Goal: Information Seeking & Learning: Learn about a topic

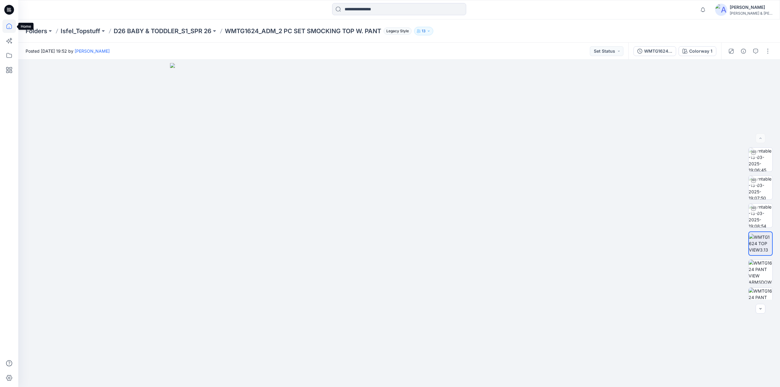
click at [9, 26] on icon at bounding box center [8, 25] width 13 height 13
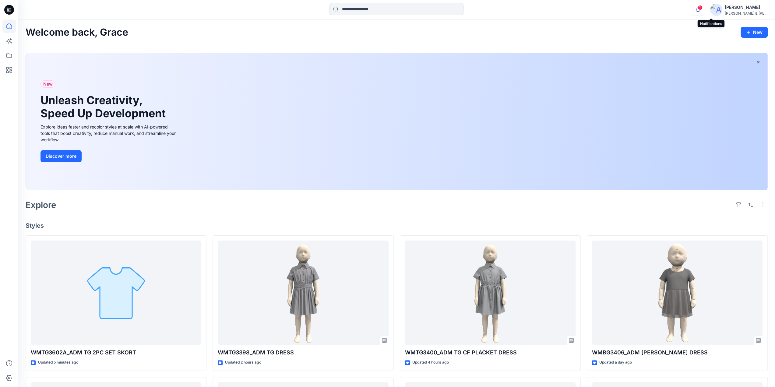
click at [700, 8] on icon "button" at bounding box center [698, 10] width 4 height 4
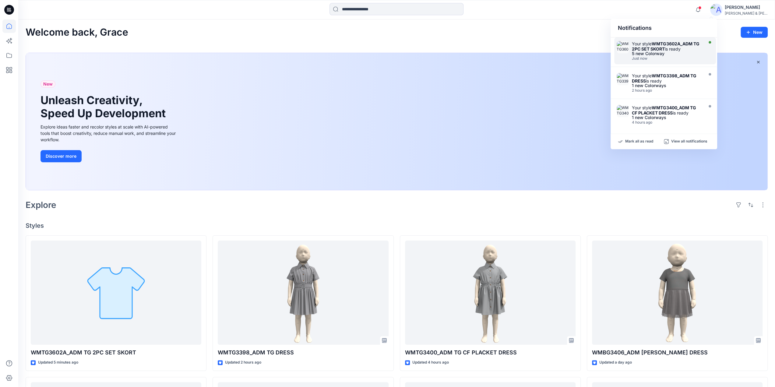
click at [665, 51] on strong "WMTG3602A_ADM TG 2PC SET SKORT" at bounding box center [666, 46] width 68 height 10
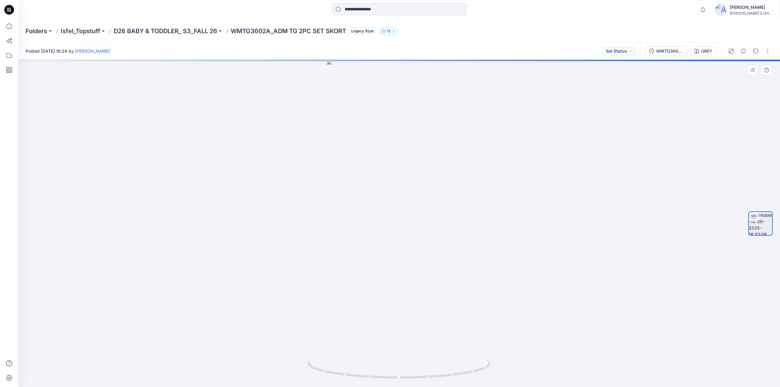
click at [278, 144] on div at bounding box center [398, 223] width 761 height 327
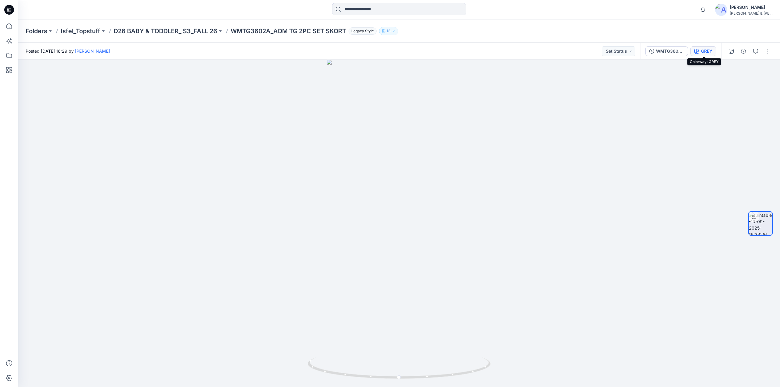
click at [702, 51] on div "GREY" at bounding box center [706, 51] width 11 height 7
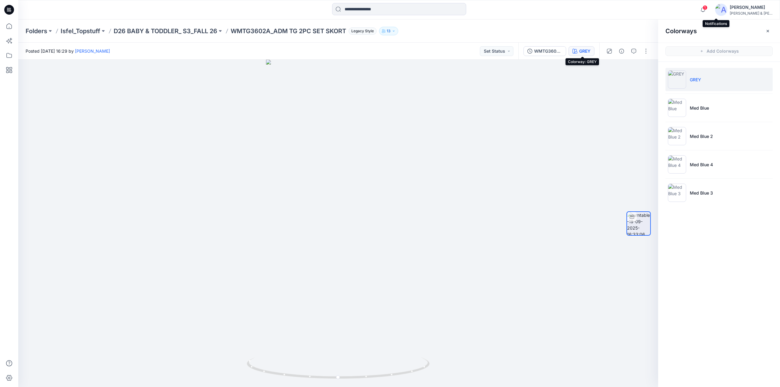
click at [707, 7] on span "1" at bounding box center [704, 7] width 5 height 5
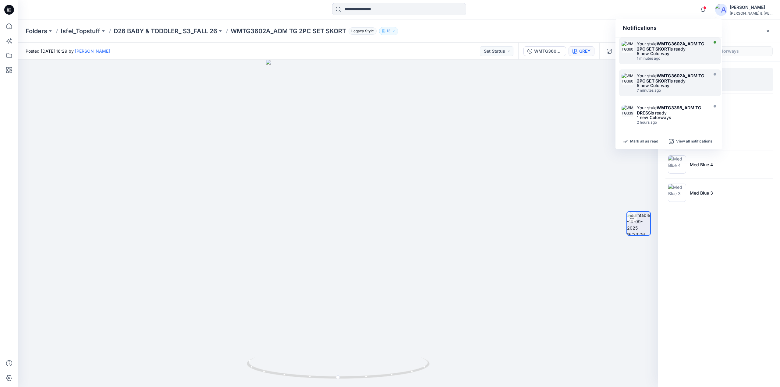
click at [664, 42] on strong "WMTG3602A_ADM TG 2PC SET SKORT" at bounding box center [671, 46] width 68 height 10
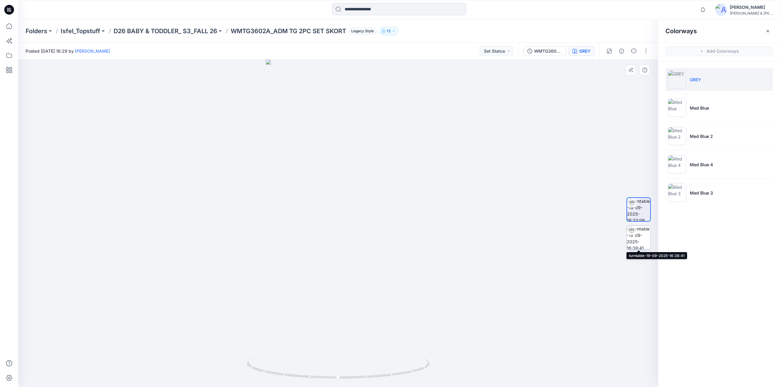
click at [639, 238] on img at bounding box center [638, 238] width 24 height 24
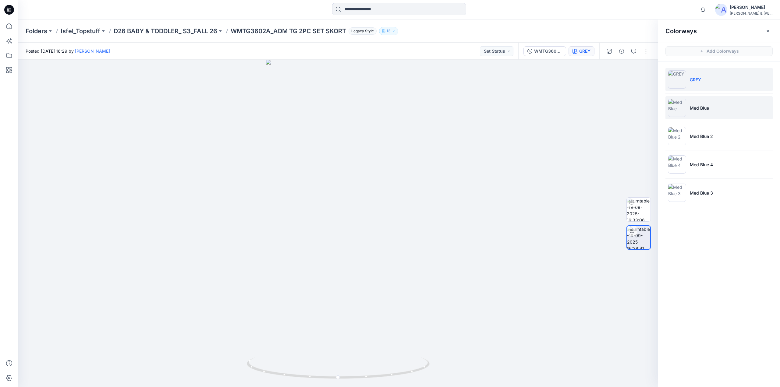
click at [692, 109] on p "Med Blue" at bounding box center [699, 108] width 19 height 6
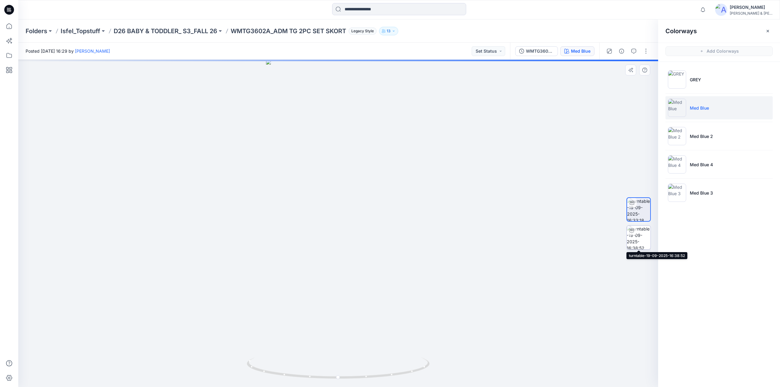
click at [641, 247] on img at bounding box center [638, 238] width 24 height 24
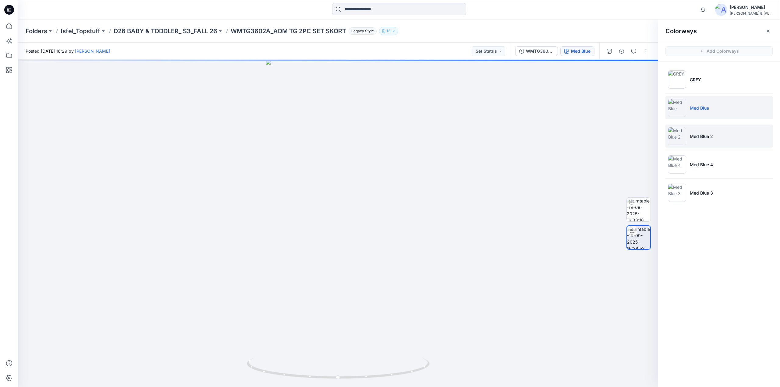
click at [697, 130] on li "Med Blue 2" at bounding box center [718, 136] width 107 height 23
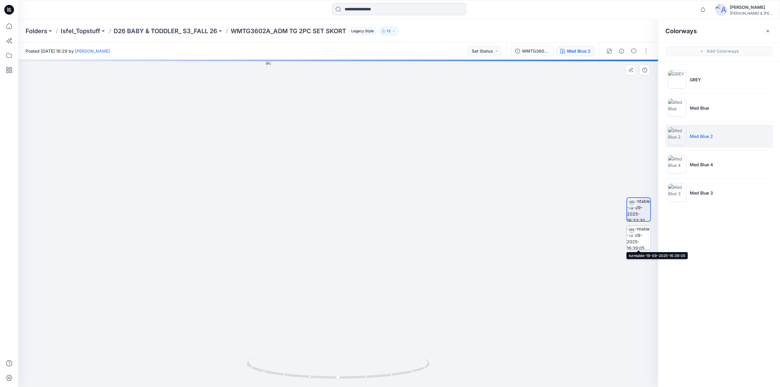
click at [637, 240] on img at bounding box center [638, 238] width 24 height 24
drag, startPoint x: 337, startPoint y: 378, endPoint x: 345, endPoint y: 376, distance: 7.9
click at [340, 376] on circle at bounding box center [339, 378] width 4 height 4
drag, startPoint x: 350, startPoint y: 378, endPoint x: 439, endPoint y: 364, distance: 89.7
click at [439, 364] on div at bounding box center [338, 223] width 640 height 327
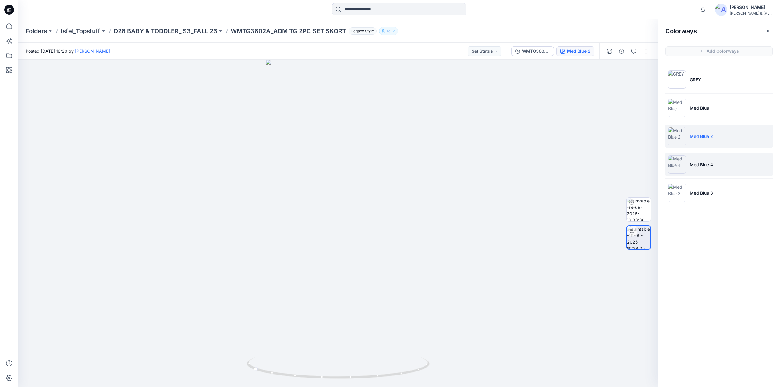
click at [698, 168] on li "Med Blue 4" at bounding box center [718, 164] width 107 height 23
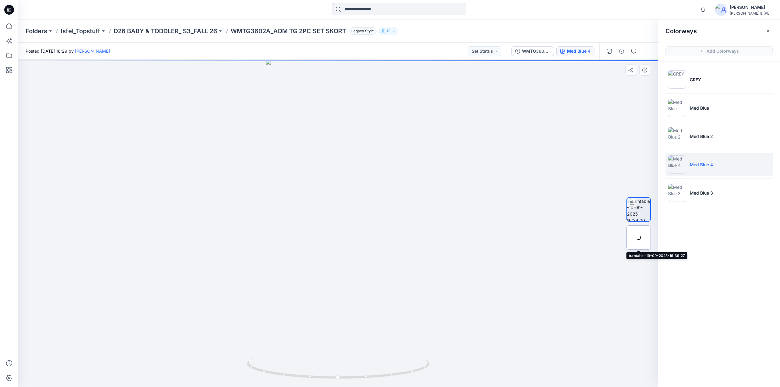
click at [639, 240] on div at bounding box center [638, 237] width 24 height 24
drag, startPoint x: 337, startPoint y: 380, endPoint x: 453, endPoint y: 360, distance: 117.8
click at [453, 360] on div at bounding box center [338, 223] width 640 height 327
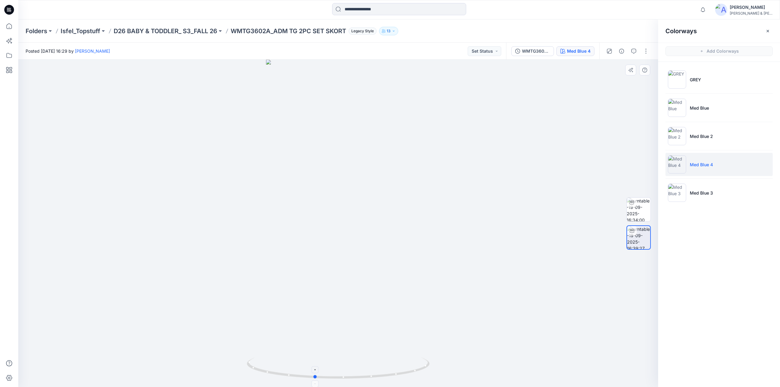
drag, startPoint x: 278, startPoint y: 372, endPoint x: 307, endPoint y: 374, distance: 29.3
click at [312, 374] on icon at bounding box center [339, 369] width 184 height 23
drag, startPoint x: 302, startPoint y: 374, endPoint x: 299, endPoint y: 374, distance: 3.7
click at [300, 374] on icon at bounding box center [339, 369] width 184 height 23
click at [298, 374] on icon at bounding box center [339, 369] width 184 height 23
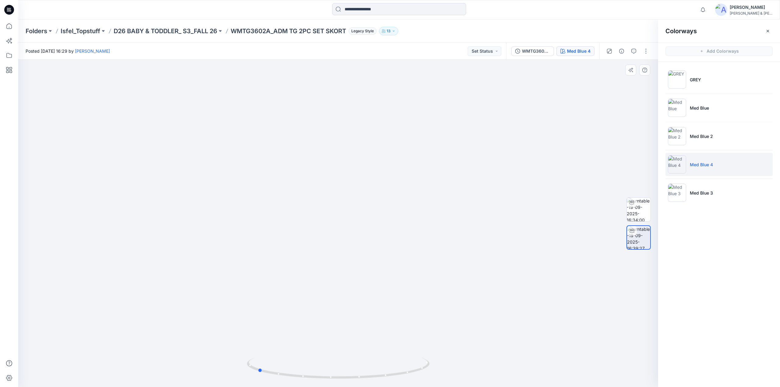
drag, startPoint x: 306, startPoint y: 378, endPoint x: 442, endPoint y: 365, distance: 136.8
click at [442, 365] on div at bounding box center [338, 223] width 640 height 327
click at [186, 33] on p "D26 BABY & TODDLER_ S3_FALL 26" at bounding box center [166, 31] width 104 height 9
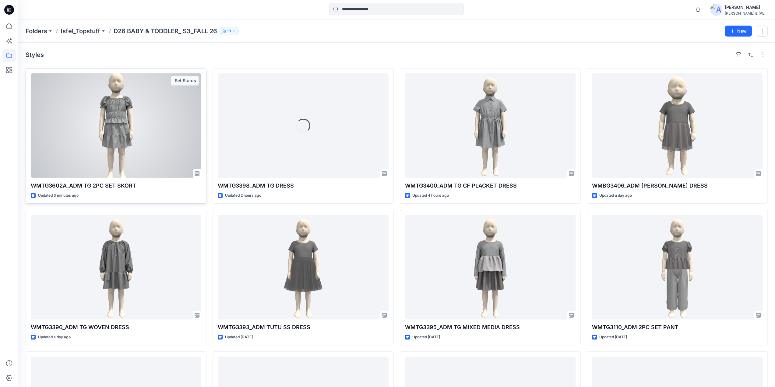
click at [110, 127] on div at bounding box center [116, 125] width 171 height 104
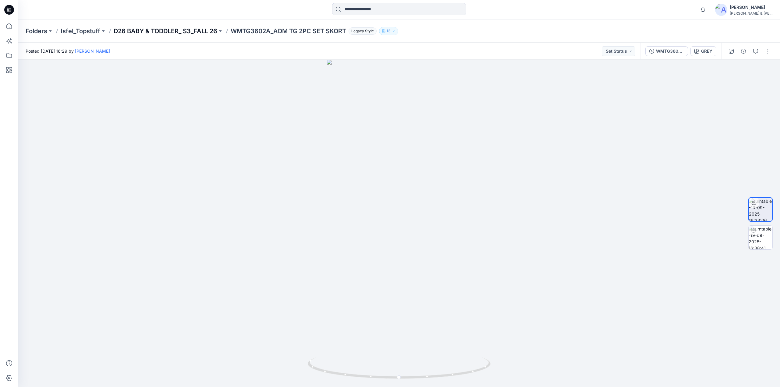
click at [187, 32] on p "D26 BABY & TODDLER_ S3_FALL 26" at bounding box center [166, 31] width 104 height 9
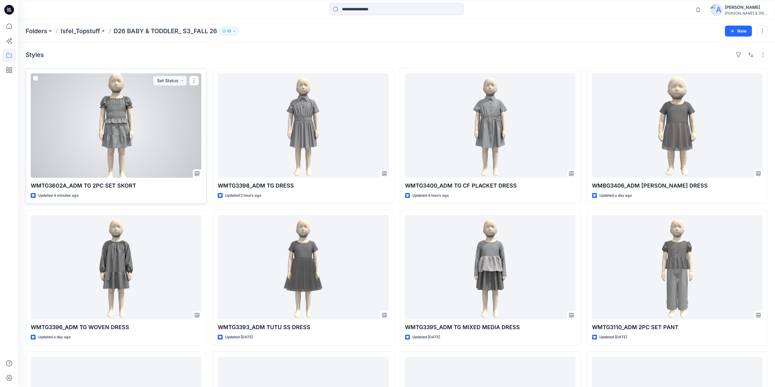
click at [114, 123] on div at bounding box center [116, 125] width 171 height 104
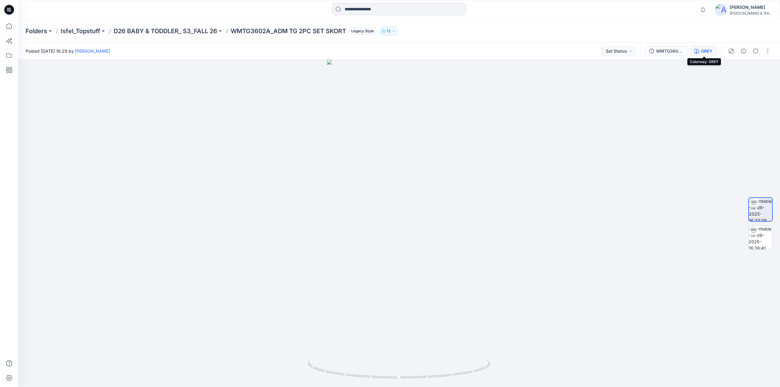
click at [707, 53] on div "GREY" at bounding box center [706, 51] width 11 height 7
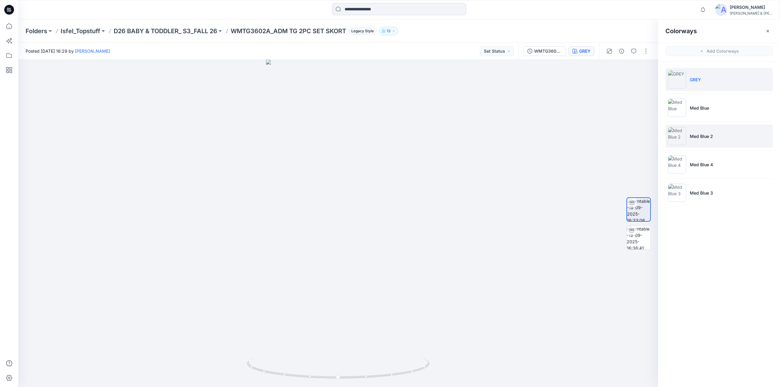
click at [702, 134] on p "Med Blue 2" at bounding box center [701, 136] width 23 height 6
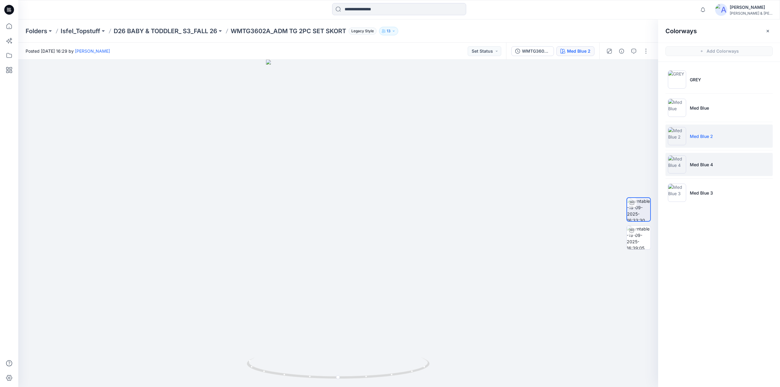
click at [708, 160] on li "Med Blue 4" at bounding box center [718, 164] width 107 height 23
click at [699, 192] on p "Med Blue 3" at bounding box center [701, 193] width 23 height 6
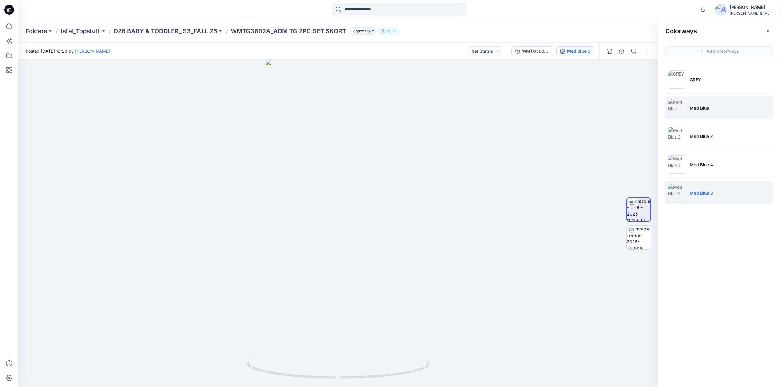
click at [703, 102] on li "Med Blue" at bounding box center [718, 107] width 107 height 23
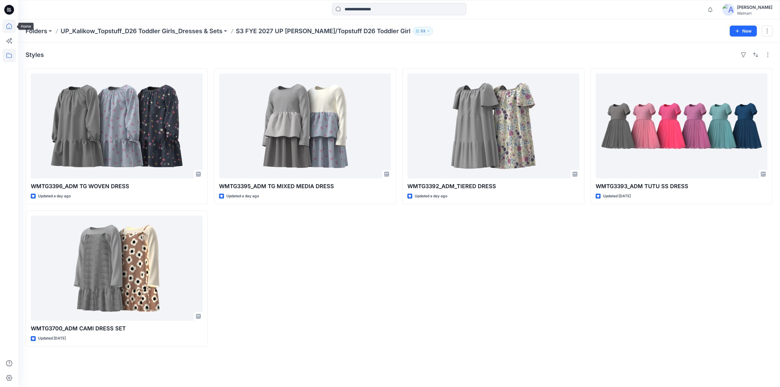
click at [9, 28] on icon at bounding box center [8, 25] width 13 height 13
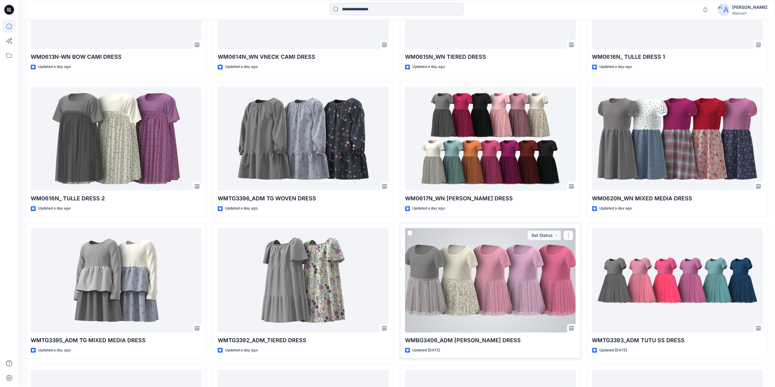
scroll to position [721, 0]
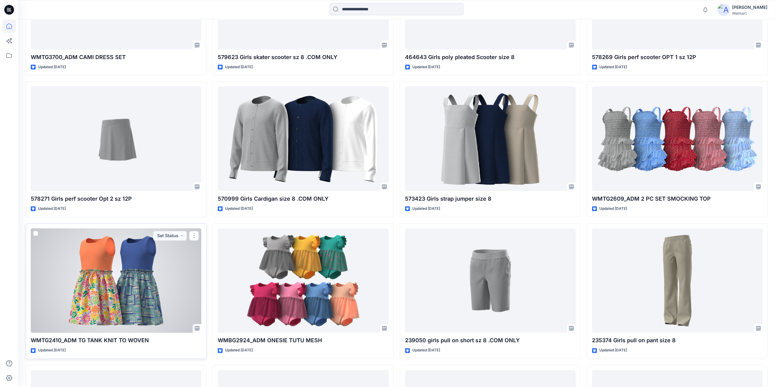
click at [116, 281] on div at bounding box center [116, 280] width 171 height 104
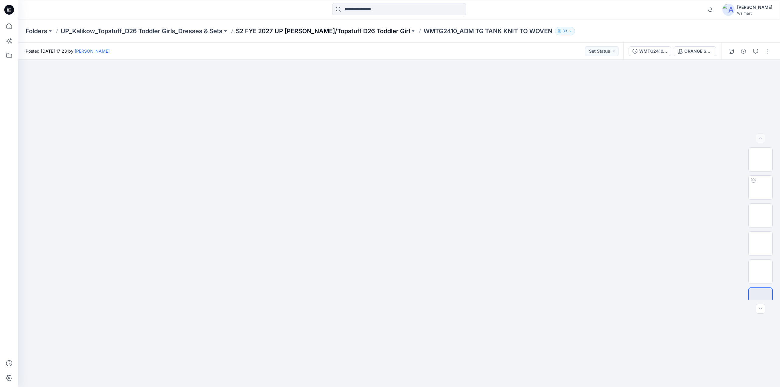
click at [289, 32] on p "S2 FYE 2027 UP [PERSON_NAME]/Topstuff D26 Toddler Girl" at bounding box center [323, 31] width 174 height 9
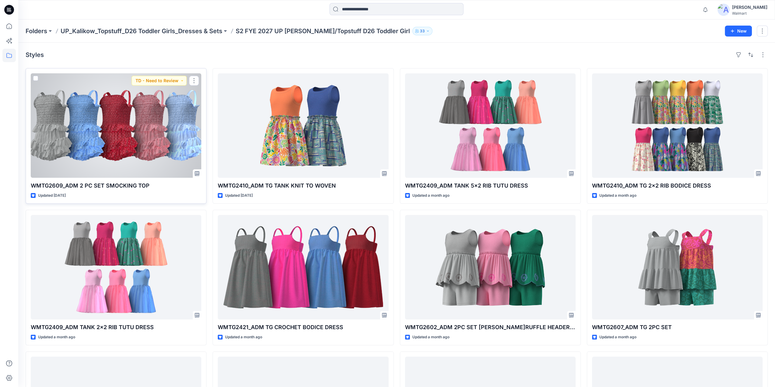
click at [122, 142] on div at bounding box center [116, 125] width 171 height 104
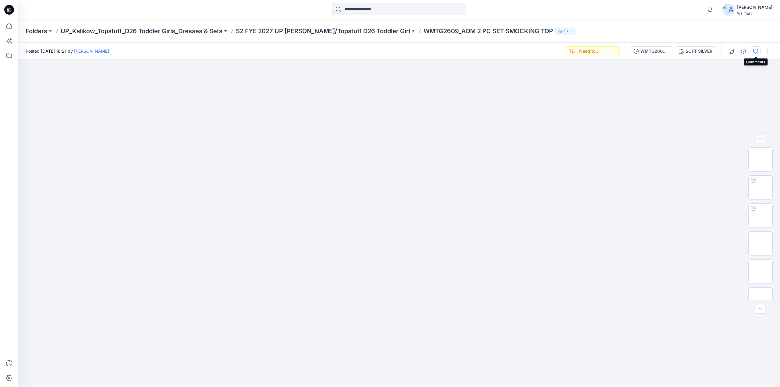
click at [758, 51] on icon "button" at bounding box center [755, 51] width 5 height 5
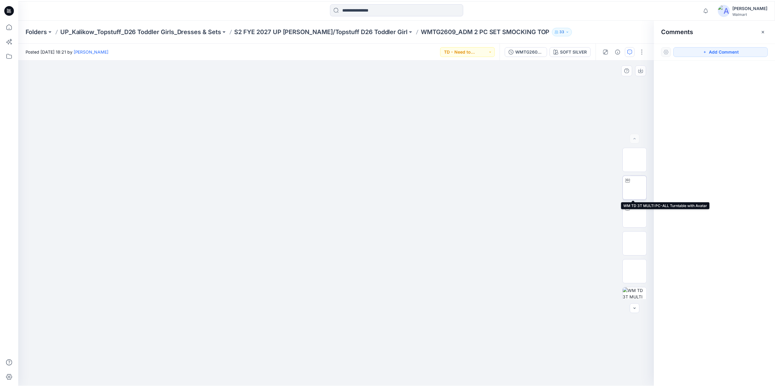
scroll to position [404, 0]
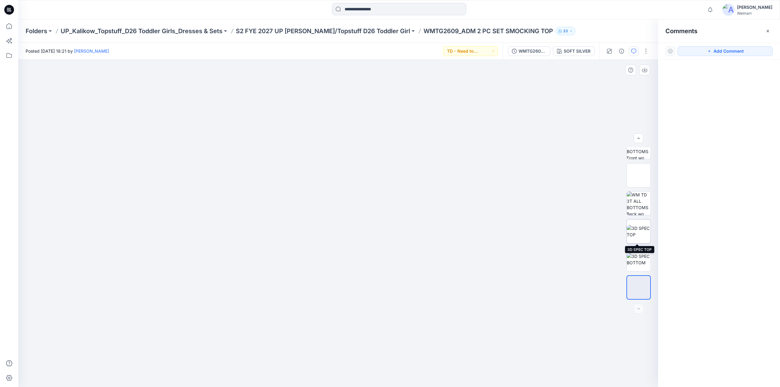
click at [641, 229] on img at bounding box center [638, 231] width 24 height 13
click at [633, 51] on icon "button" at bounding box center [633, 51] width 5 height 5
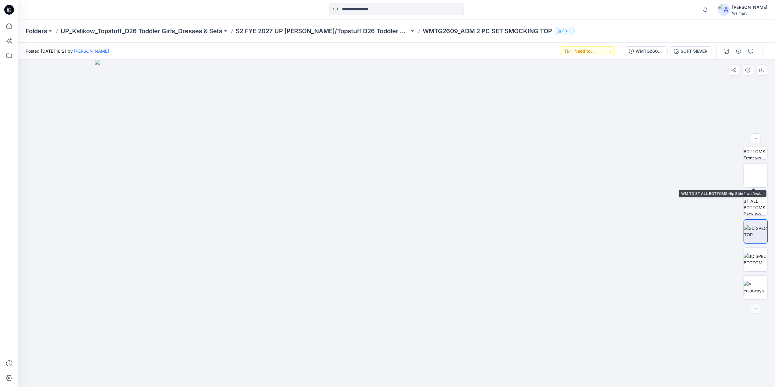
scroll to position [0, 0]
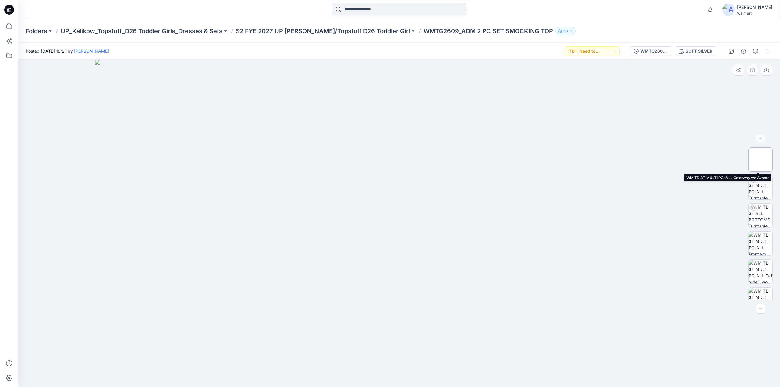
click at [760, 160] on img at bounding box center [760, 160] width 0 height 0
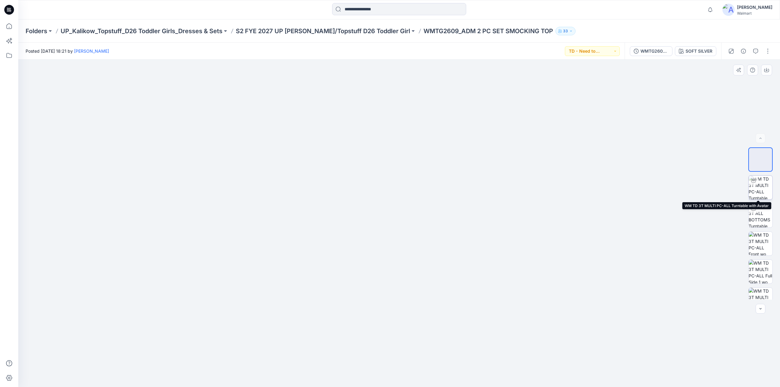
click at [759, 186] on img at bounding box center [760, 188] width 24 height 24
click at [754, 49] on icon "button" at bounding box center [755, 51] width 5 height 5
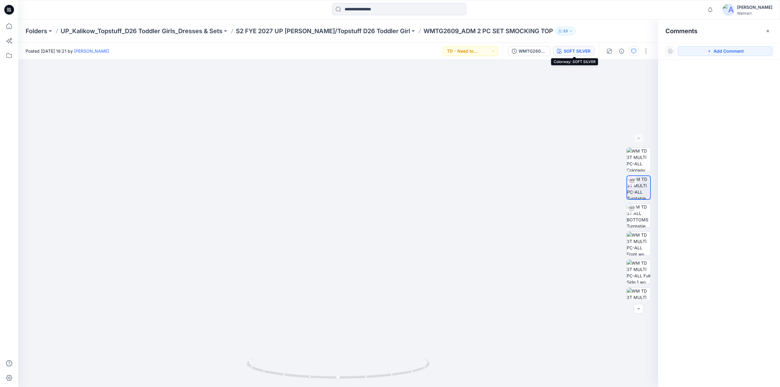
click at [584, 53] on div "SOFT SILVER" at bounding box center [576, 51] width 27 height 7
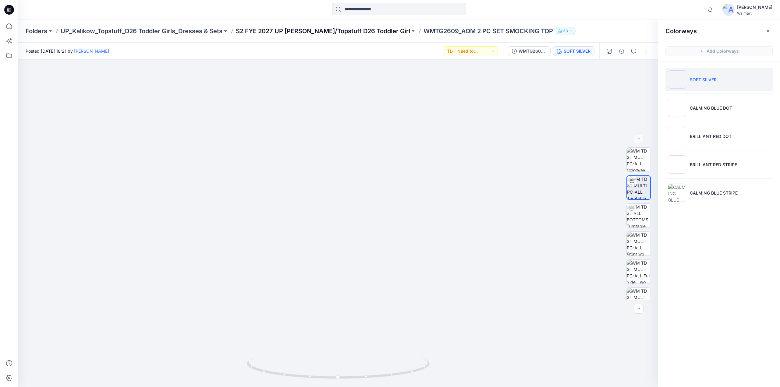
click at [260, 30] on p "S2 FYE 2027 UP [PERSON_NAME]/Topstuff D26 Toddler Girl" at bounding box center [323, 31] width 174 height 9
